Goal: Check status: Check status

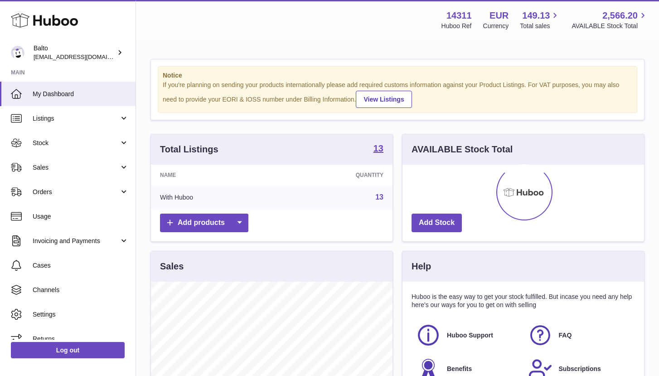
scroll to position [141, 241]
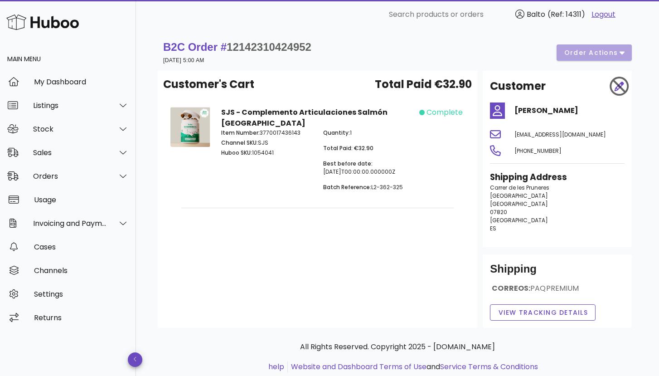
click at [290, 48] on span "12142310424952" at bounding box center [269, 47] width 85 height 12
copy span "12142310424952"
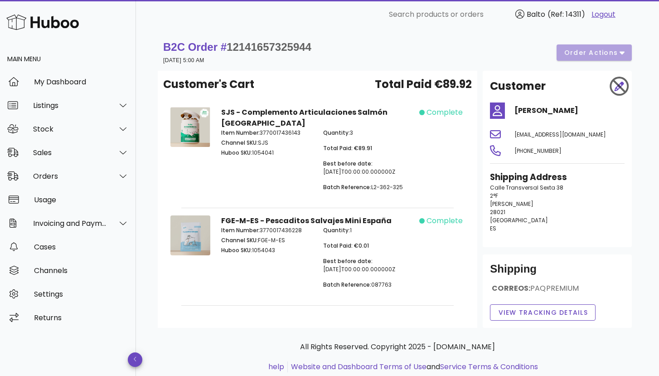
click at [522, 136] on span "[EMAIL_ADDRESS][DOMAIN_NAME]" at bounding box center [560, 134] width 92 height 8
copy span "[EMAIL_ADDRESS][DOMAIN_NAME]"
click at [518, 307] on button "View Tracking details" at bounding box center [543, 312] width 106 height 16
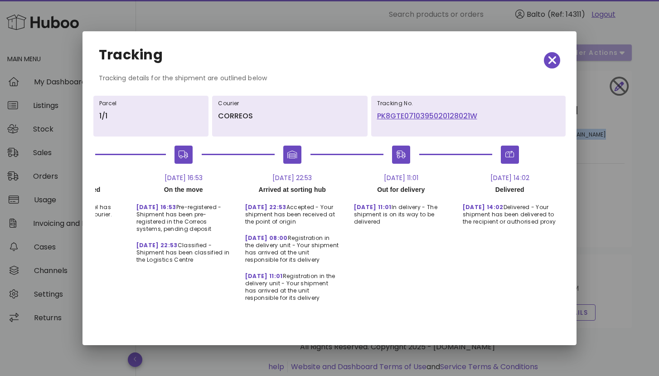
scroll to position [0, 82]
click at [554, 64] on icon "button" at bounding box center [552, 60] width 8 height 13
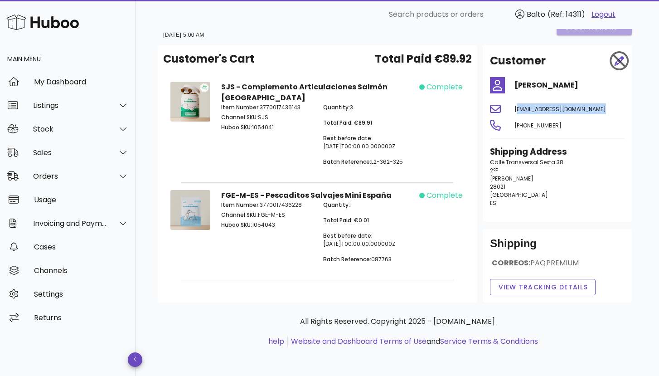
scroll to position [25, 0]
